Goal: Task Accomplishment & Management: Use online tool/utility

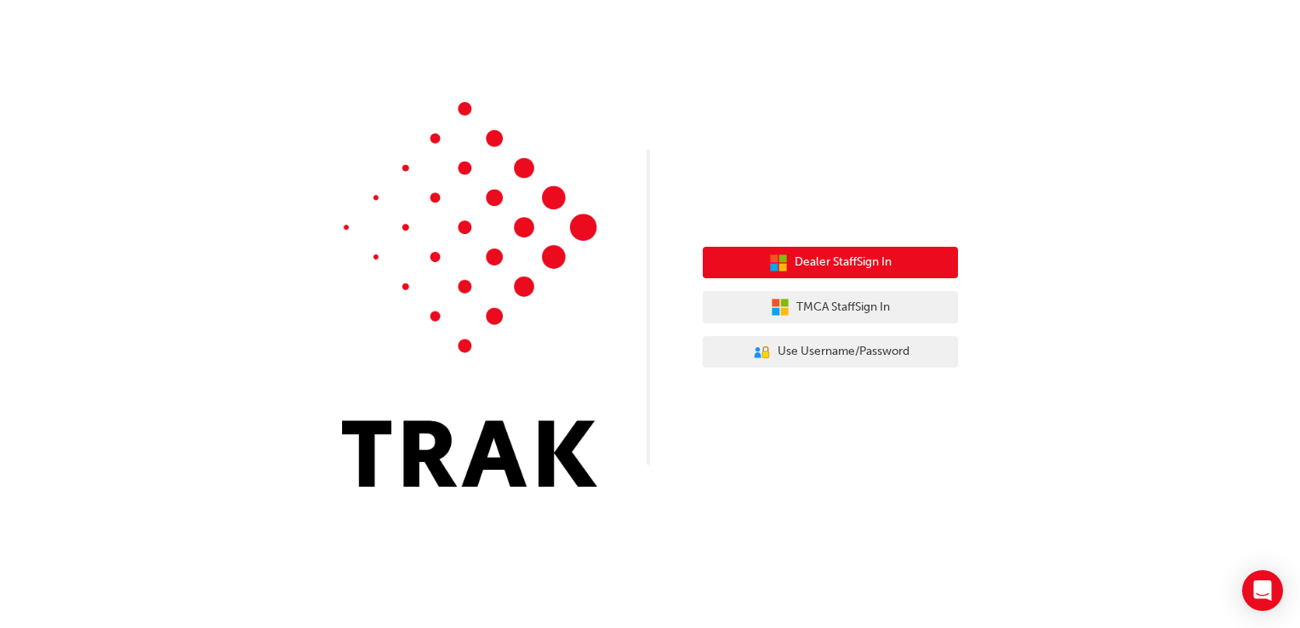
click at [840, 267] on span "Dealer Staff Sign In" at bounding box center [843, 263] width 97 height 20
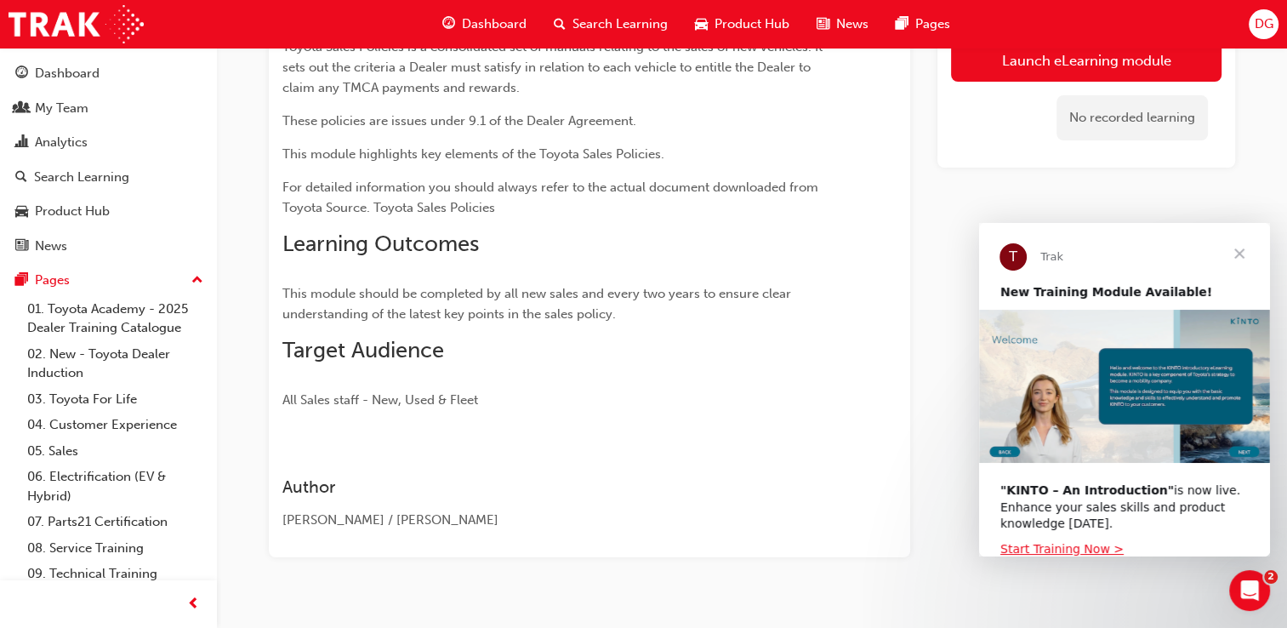
scroll to position [222, 0]
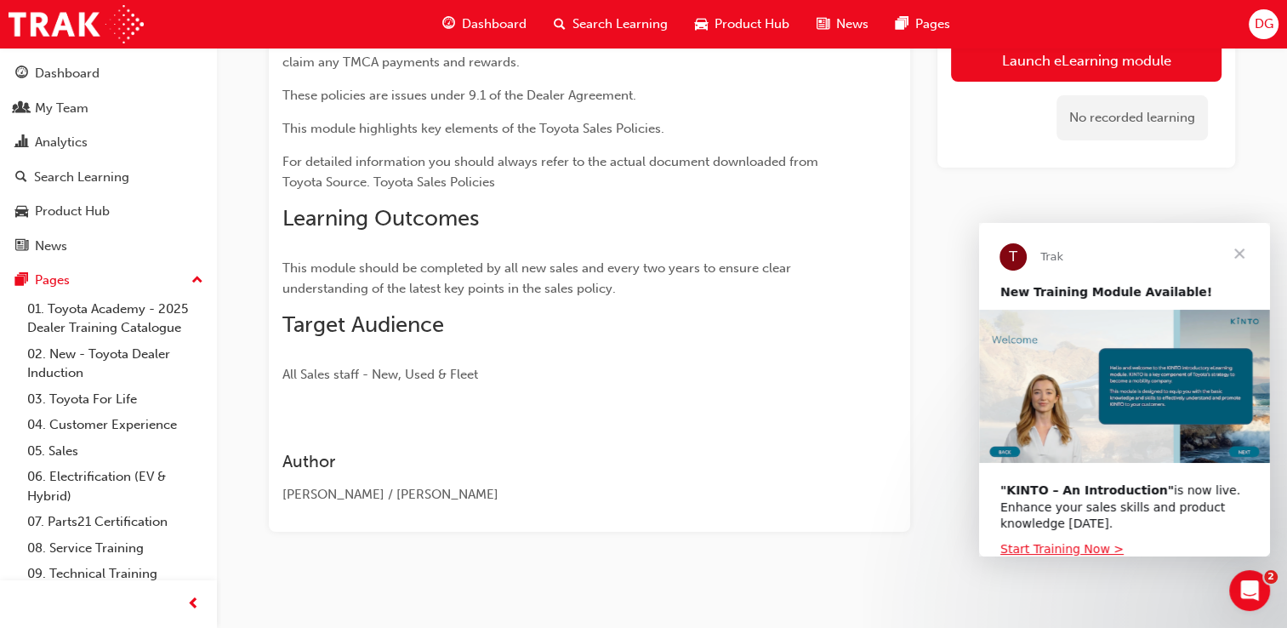
click at [1242, 248] on span "Close" at bounding box center [1239, 253] width 61 height 61
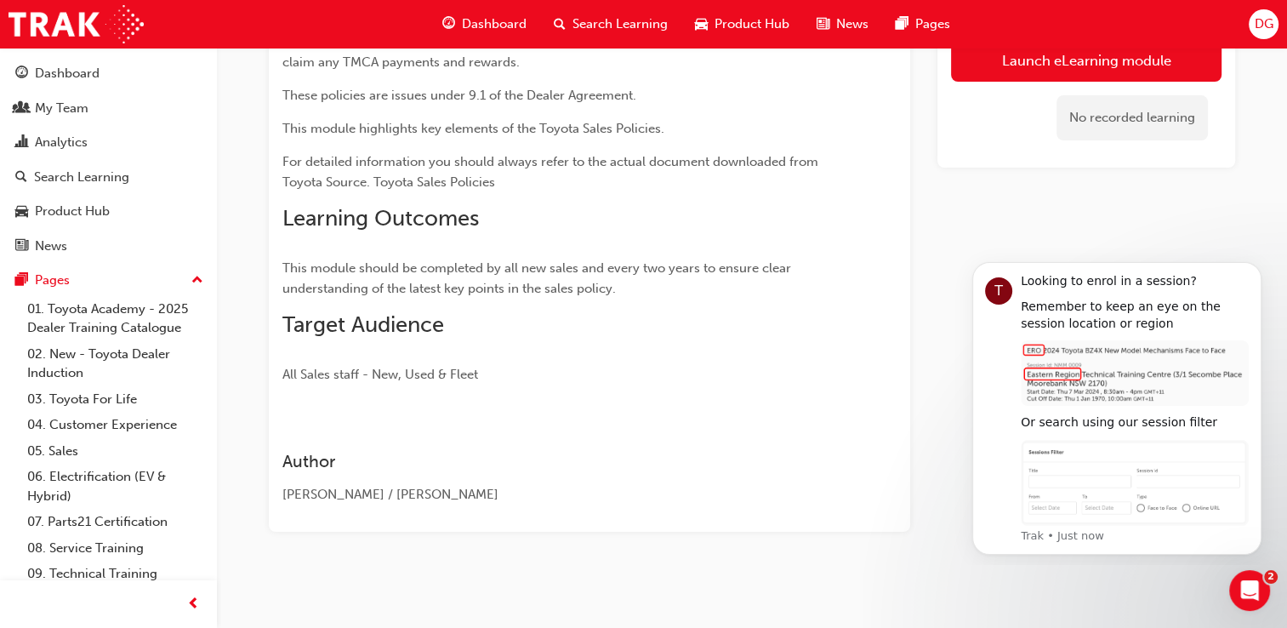
scroll to position [0, 0]
click at [54, 73] on div "Dashboard" at bounding box center [67, 74] width 65 height 20
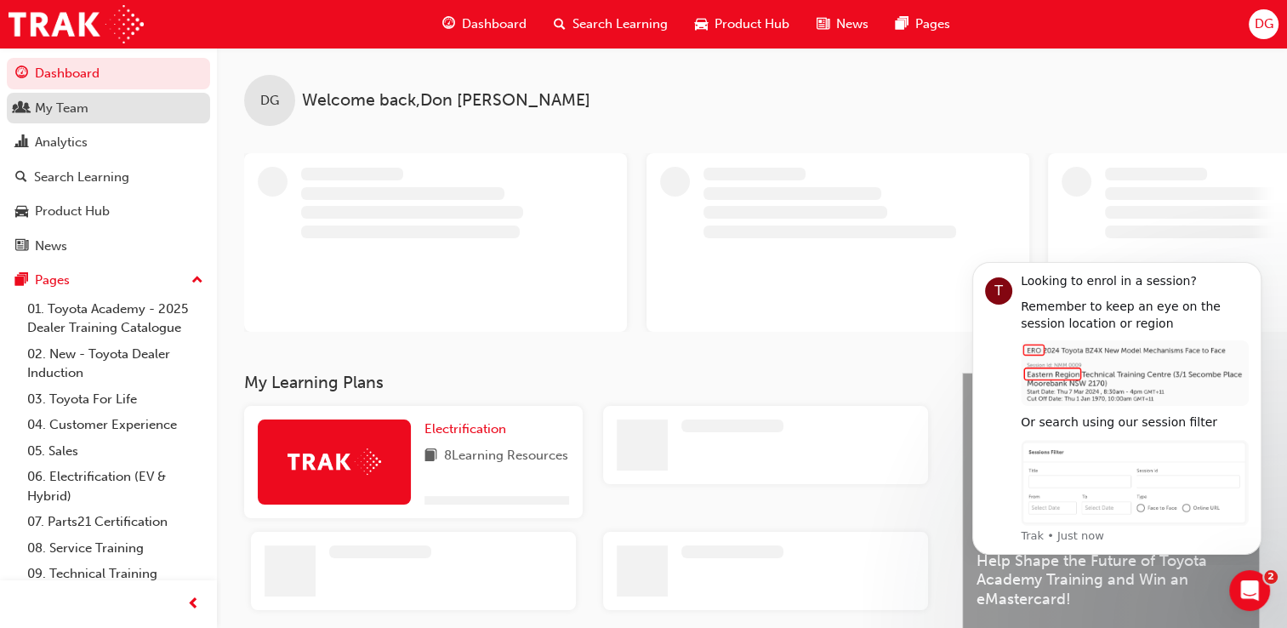
click at [50, 104] on div "My Team" at bounding box center [62, 109] width 54 height 20
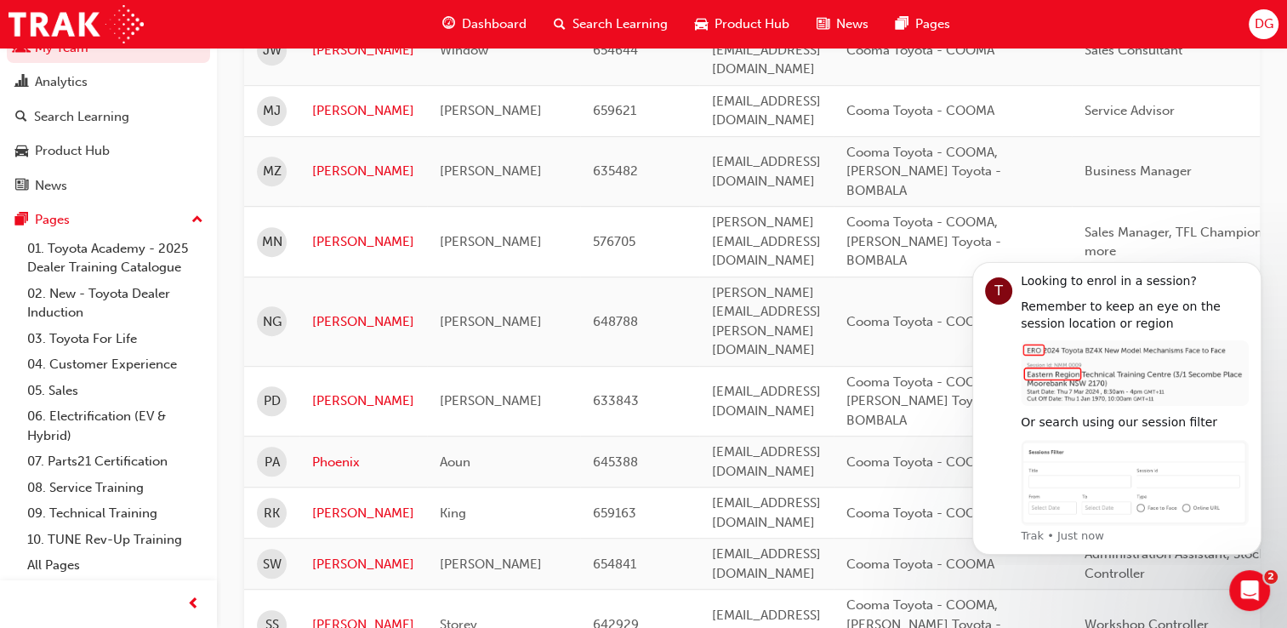
scroll to position [990, 0]
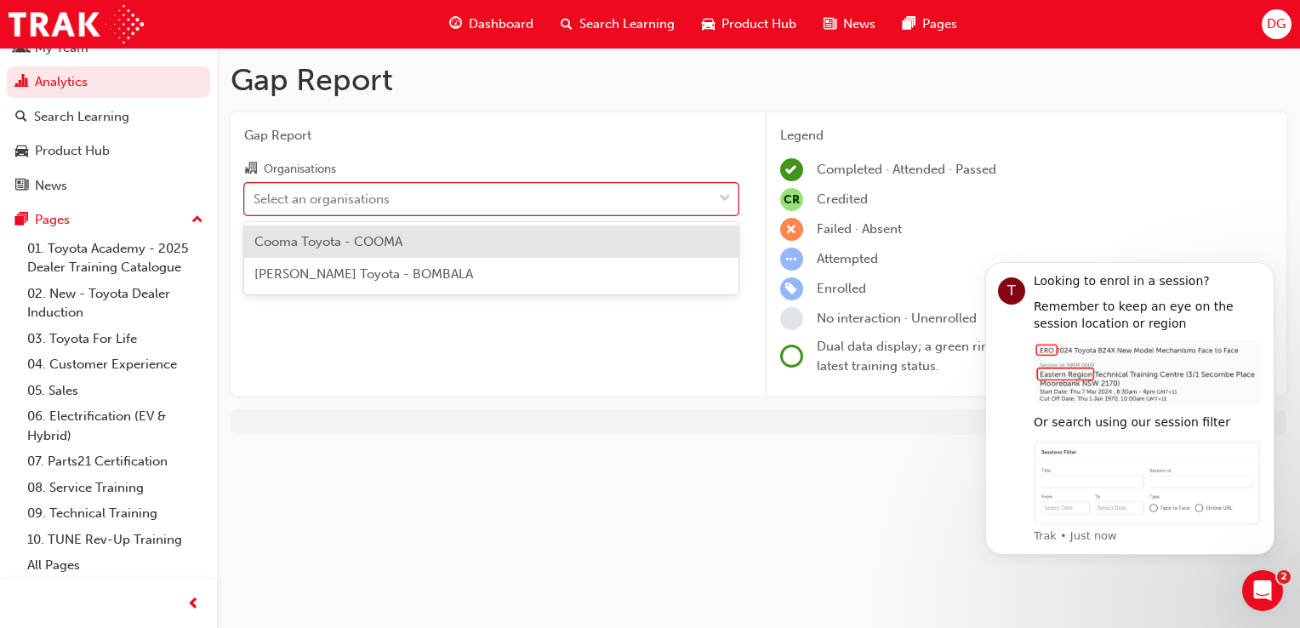
click at [279, 190] on div "Select an organisations" at bounding box center [322, 199] width 136 height 20
click at [255, 191] on input "Organisations option Cooma Toyota - COOMA focused, 1 of 2. 2 results available.…" at bounding box center [255, 198] width 2 height 14
click at [346, 243] on span "Cooma Toyota - COOMA" at bounding box center [328, 241] width 148 height 15
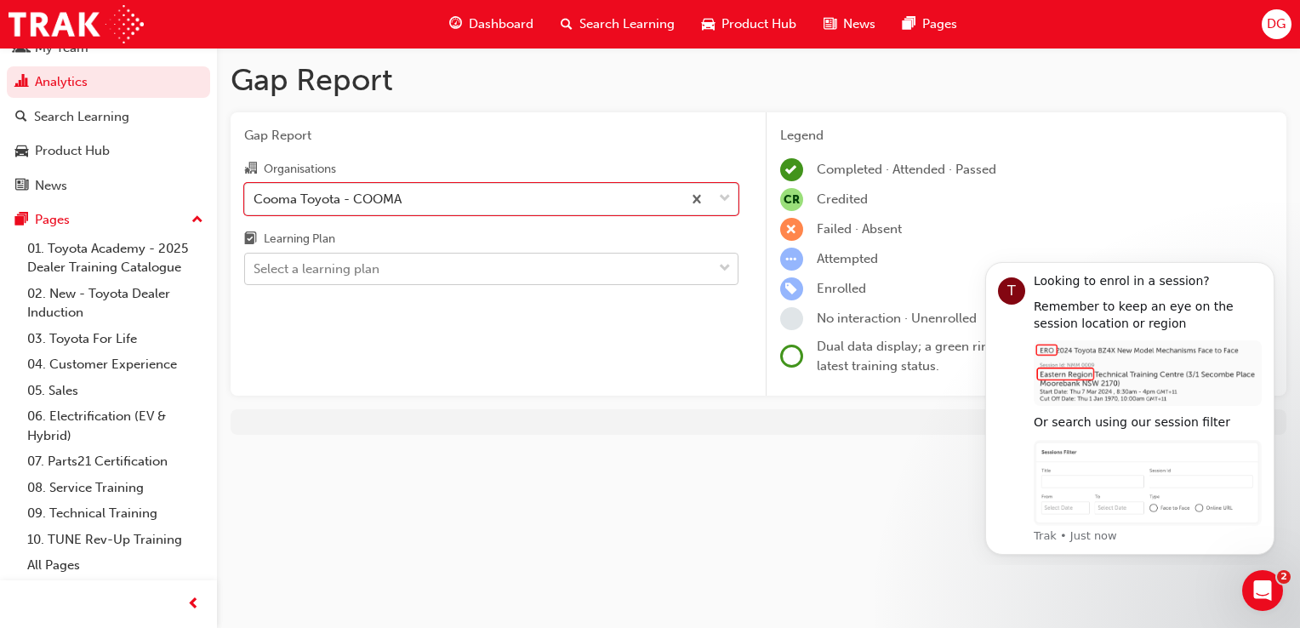
click at [368, 274] on div "Select a learning plan" at bounding box center [317, 269] width 126 height 20
click at [255, 274] on input "Learning Plan Select a learning plan" at bounding box center [255, 268] width 2 height 14
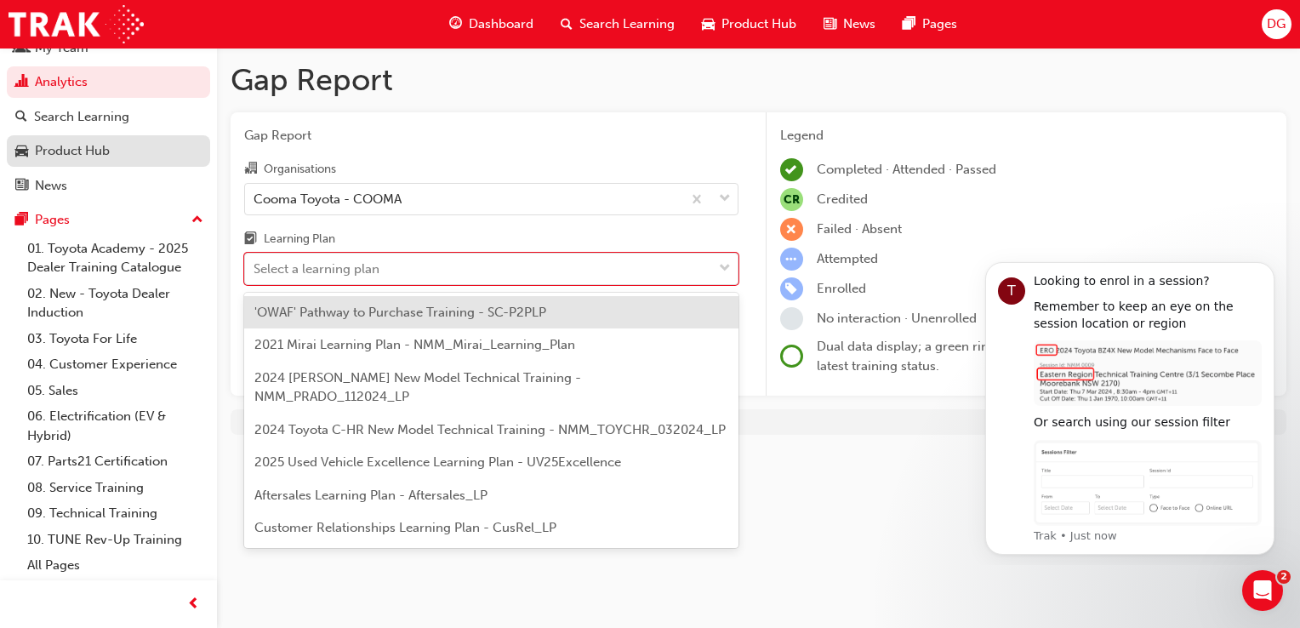
click at [52, 151] on div "Product Hub" at bounding box center [72, 151] width 75 height 20
